Goal: Find specific page/section: Find specific page/section

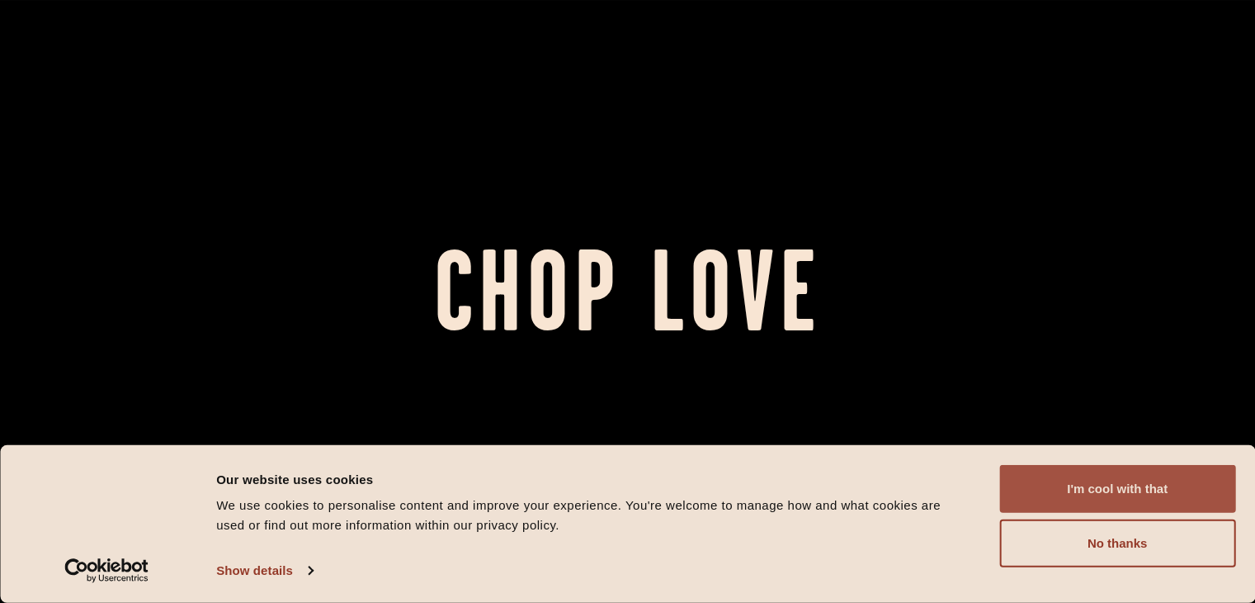
click at [1082, 503] on button "I'm cool with that" at bounding box center [1118, 489] width 236 height 48
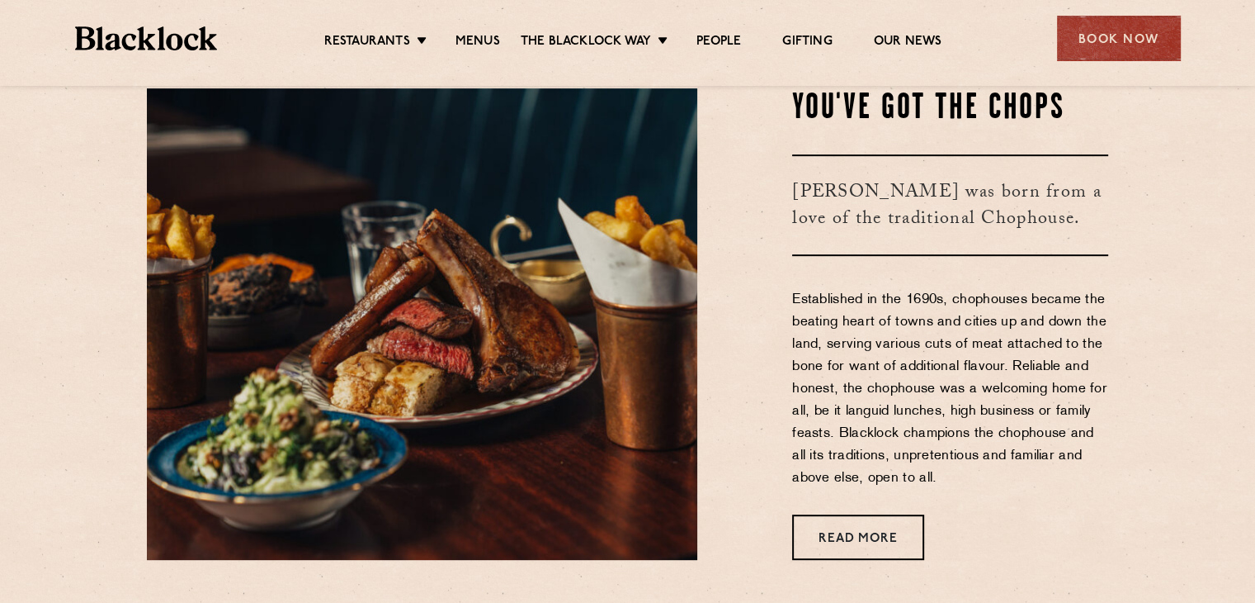
scroll to position [578, 0]
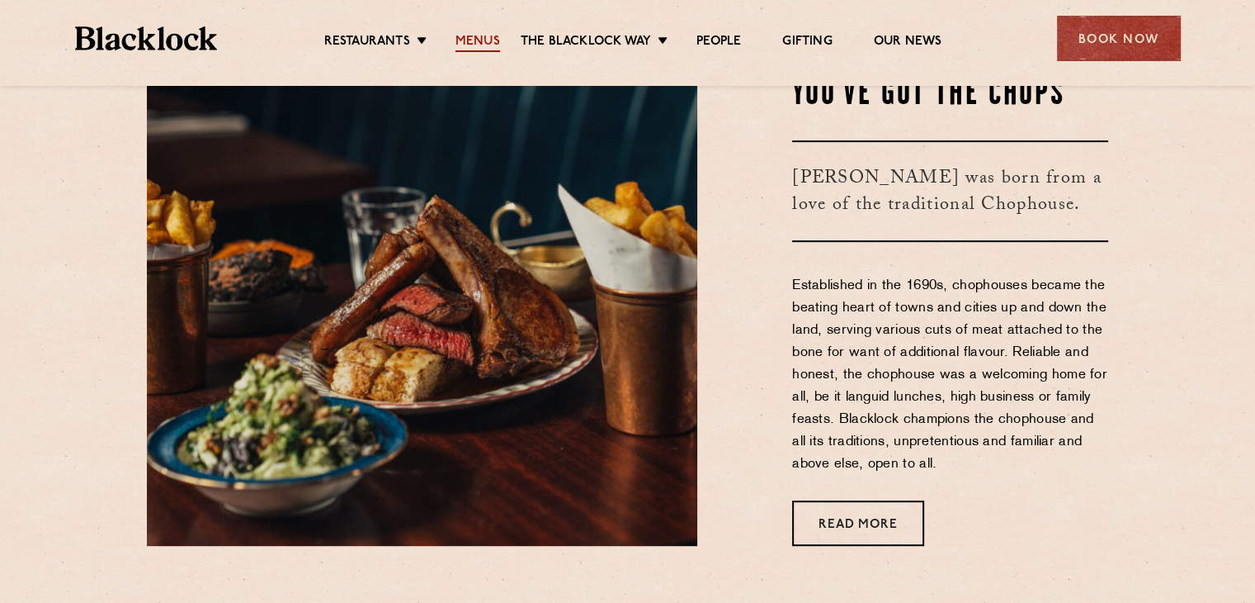
click at [475, 44] on link "Menus" at bounding box center [478, 43] width 45 height 18
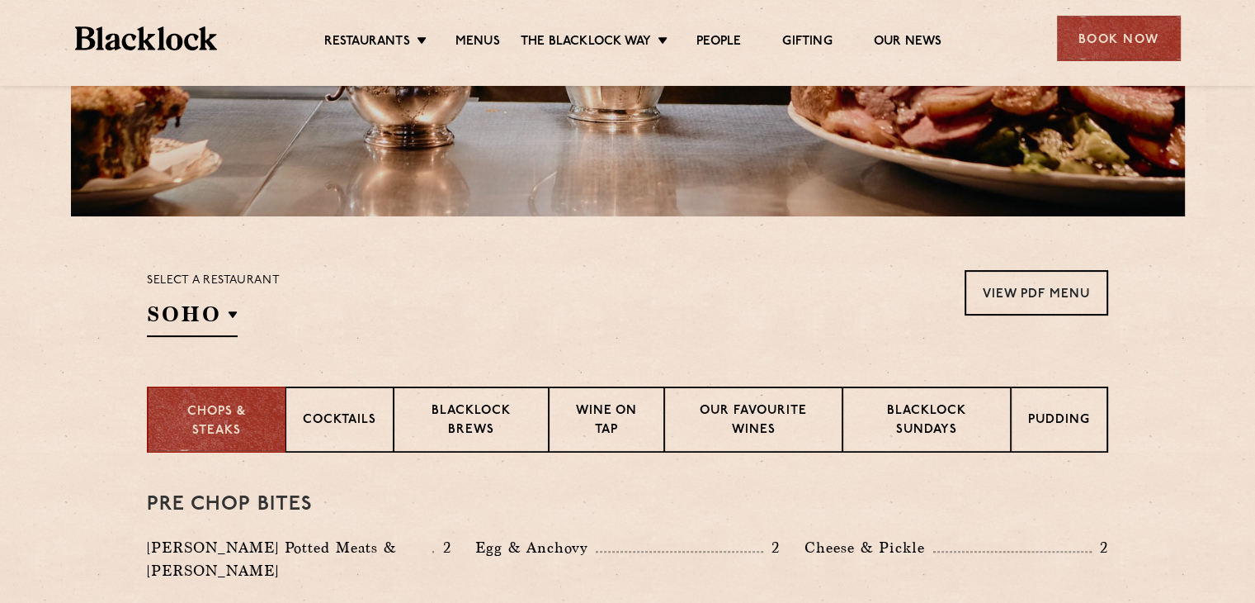
scroll to position [390, 0]
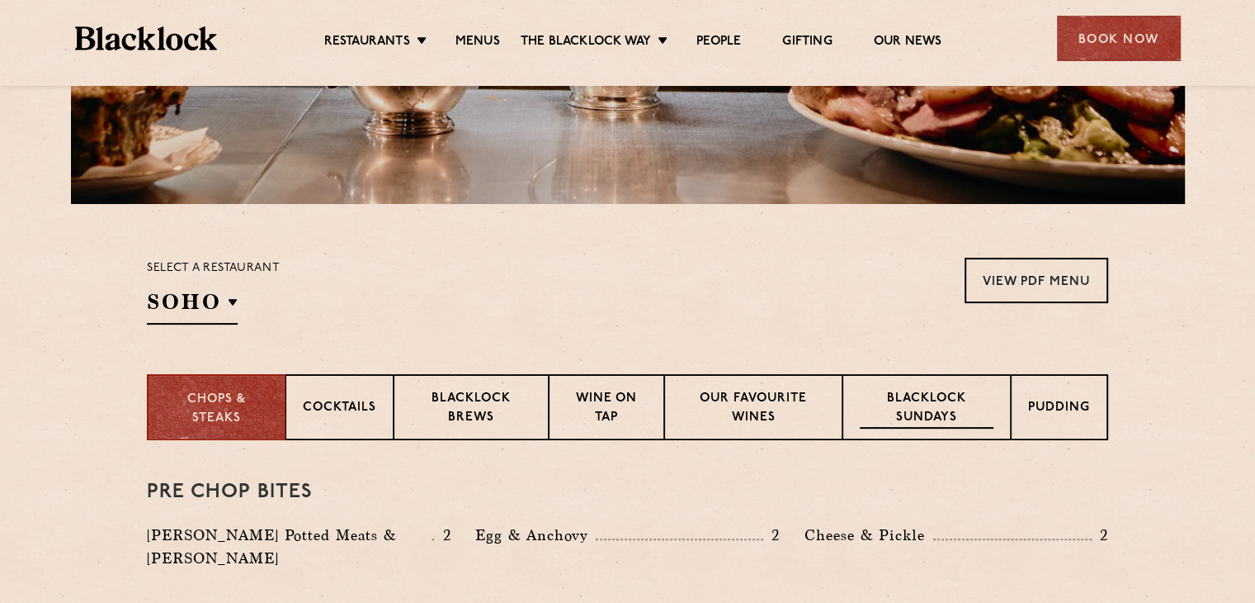
click at [929, 398] on p "Blacklock Sundays" at bounding box center [927, 409] width 134 height 39
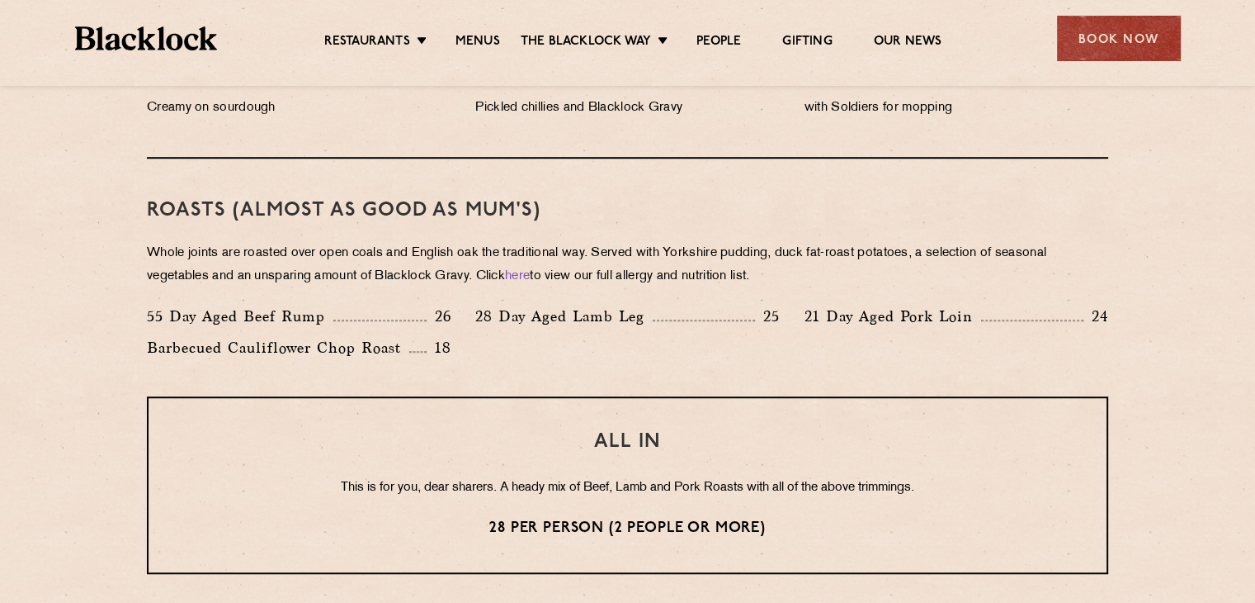
scroll to position [1114, 0]
